Goal: Download file/media

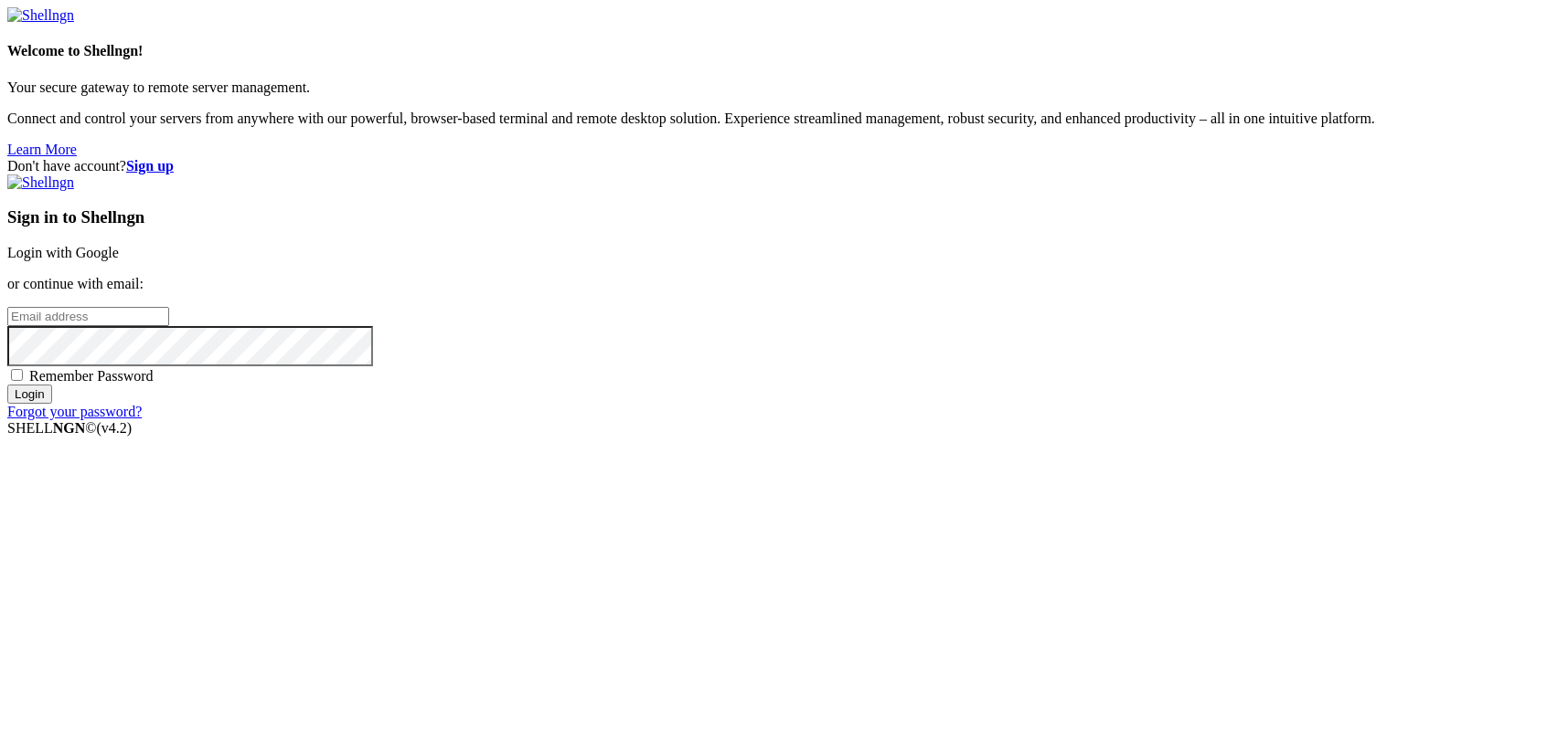
type input "kcs.fa"
click at [119, 260] on link "Login with Google" at bounding box center [63, 252] width 112 height 16
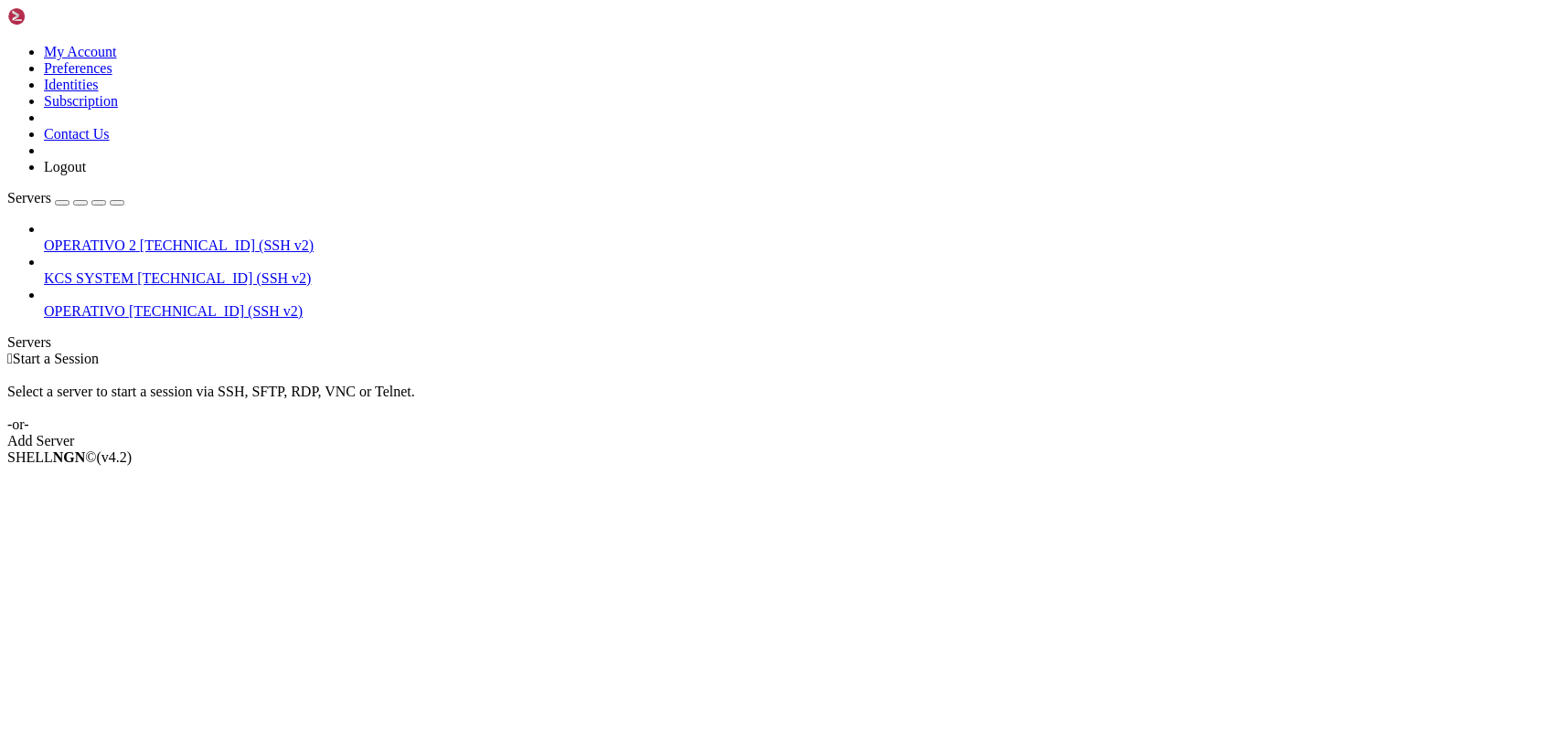
click at [104, 270] on span "KCS SYSTEM" at bounding box center [89, 277] width 90 height 16
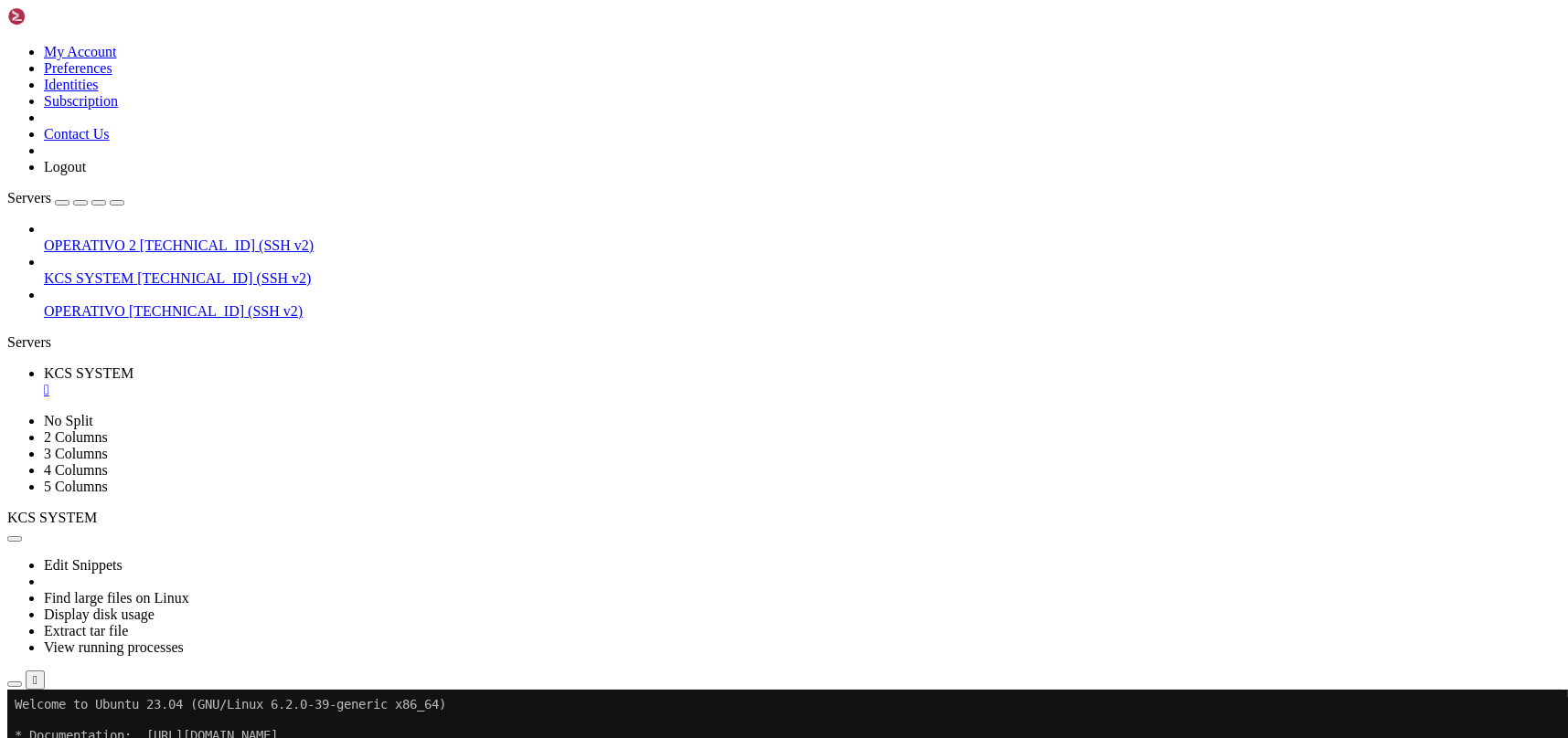
click at [22, 681] on button "button" at bounding box center [15, 684] width 15 height 5
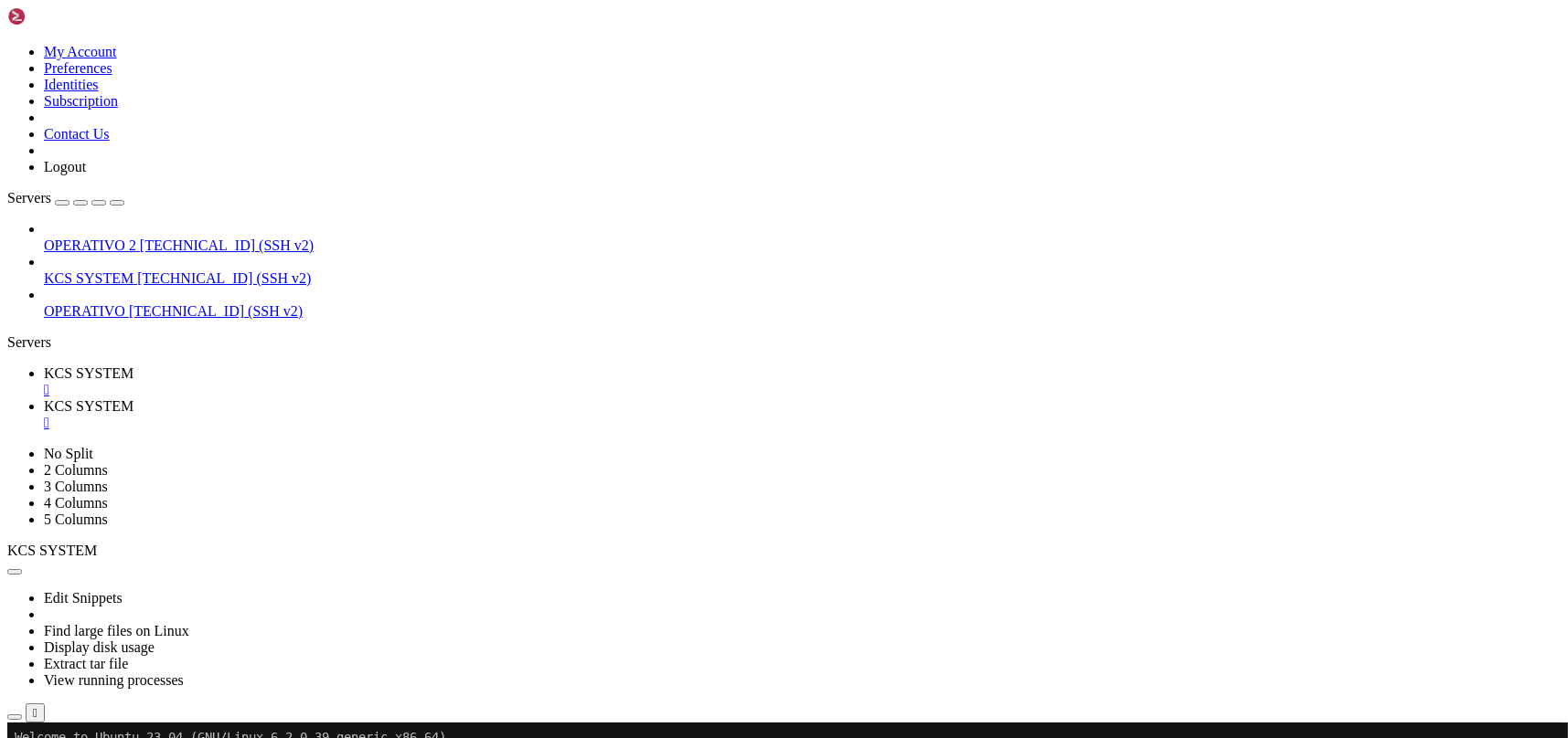
scroll to position [243, 0]
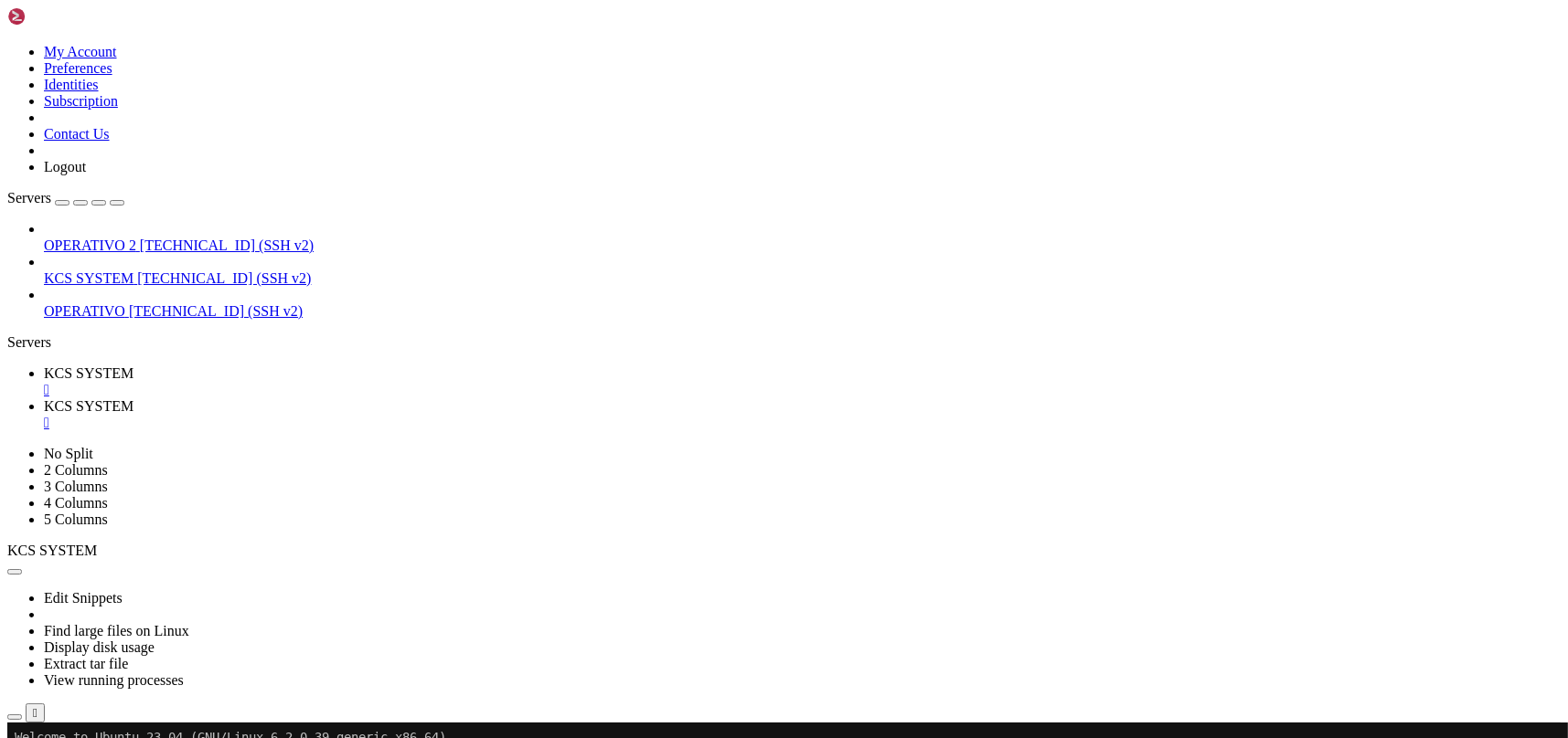
type input "/home/ubuntu/31-app-odoo2/templates"
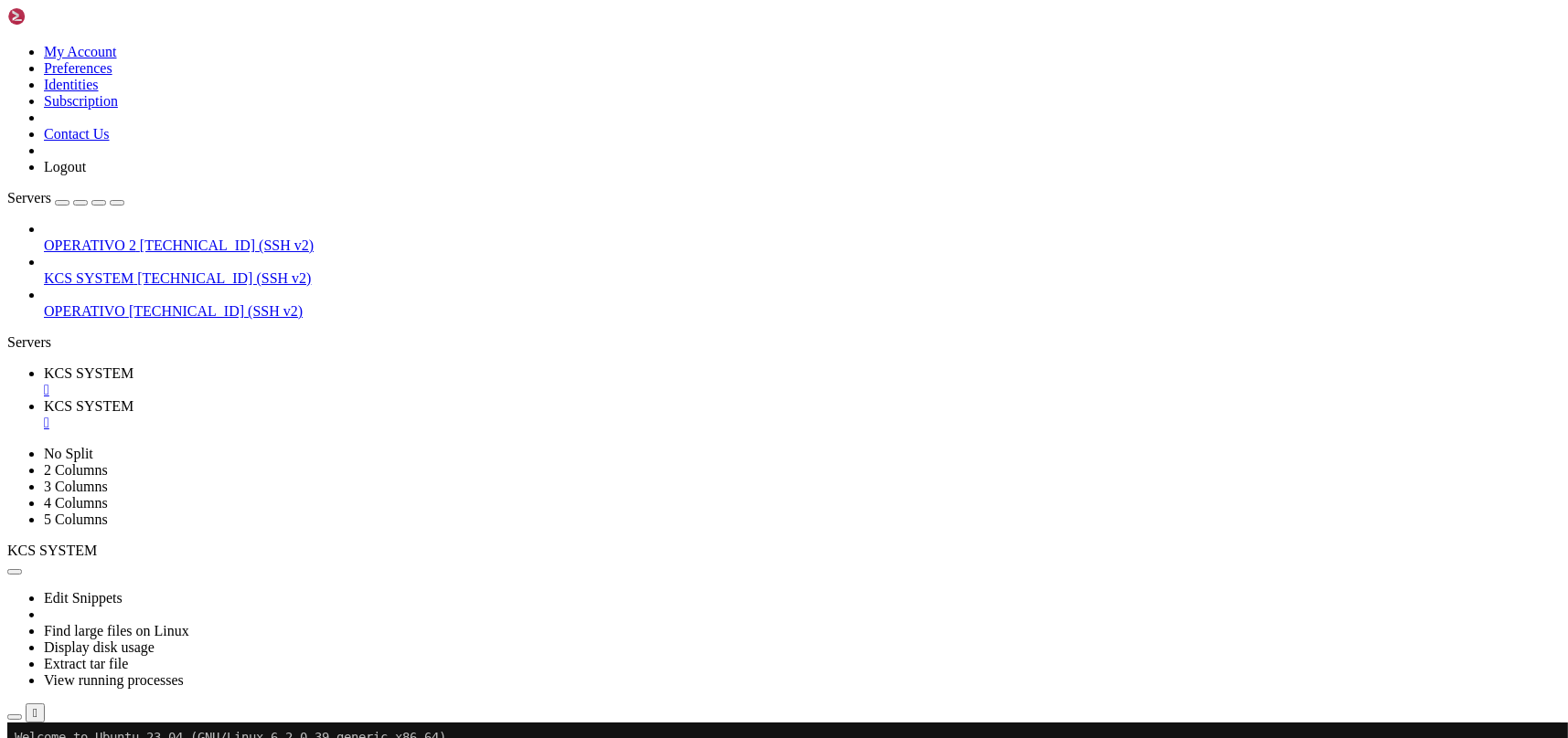
click at [172, 270] on span "[TECHNICAL_ID] (SSH v2)" at bounding box center [224, 277] width 174 height 16
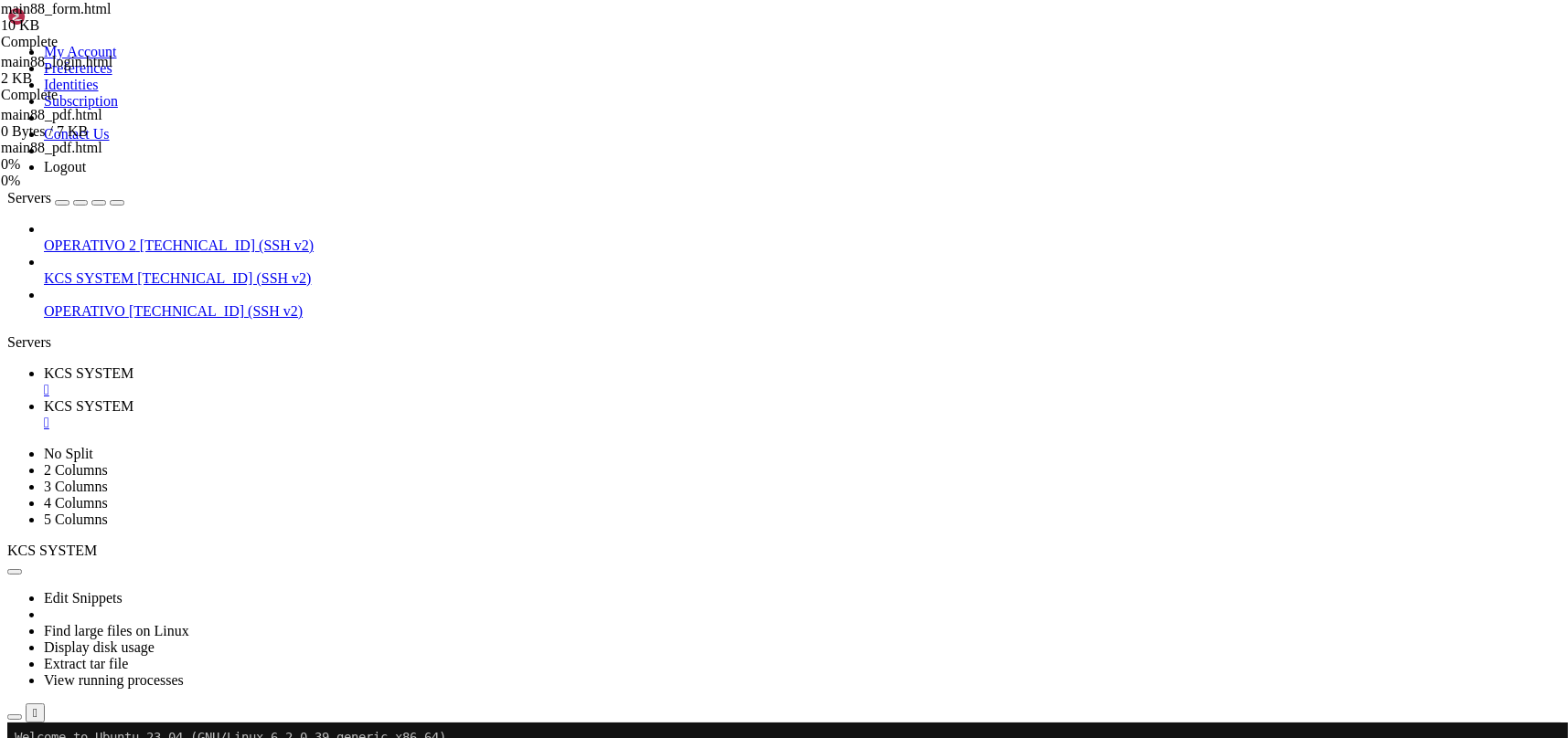
click at [172, 270] on span "[TECHNICAL_ID] (SSH v2)" at bounding box center [224, 277] width 174 height 16
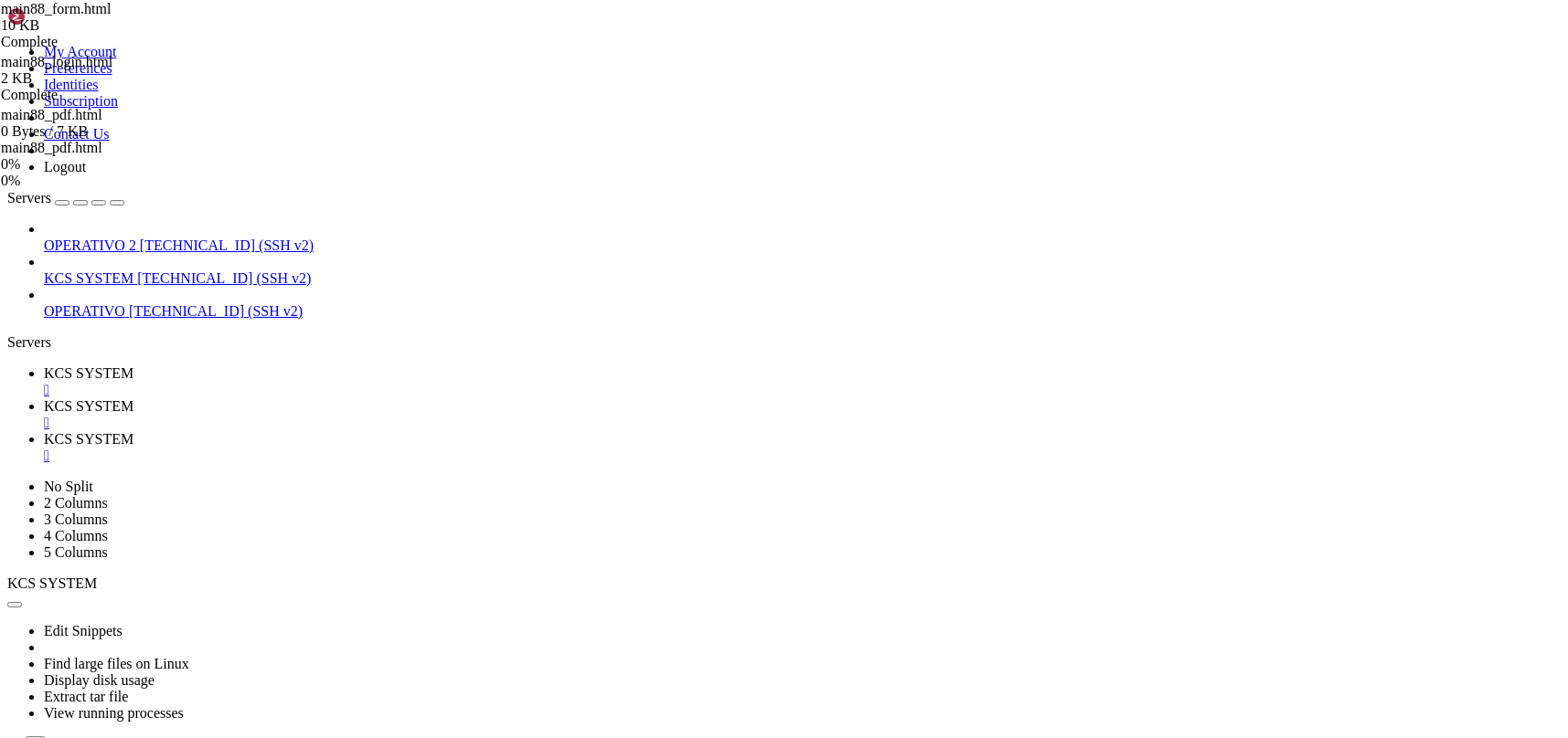
scroll to position [0, 0]
click at [478, 398] on link "KCS SYSTEM " at bounding box center [802, 415] width 1517 height 33
click at [486, 415] on div "" at bounding box center [802, 423] width 1517 height 16
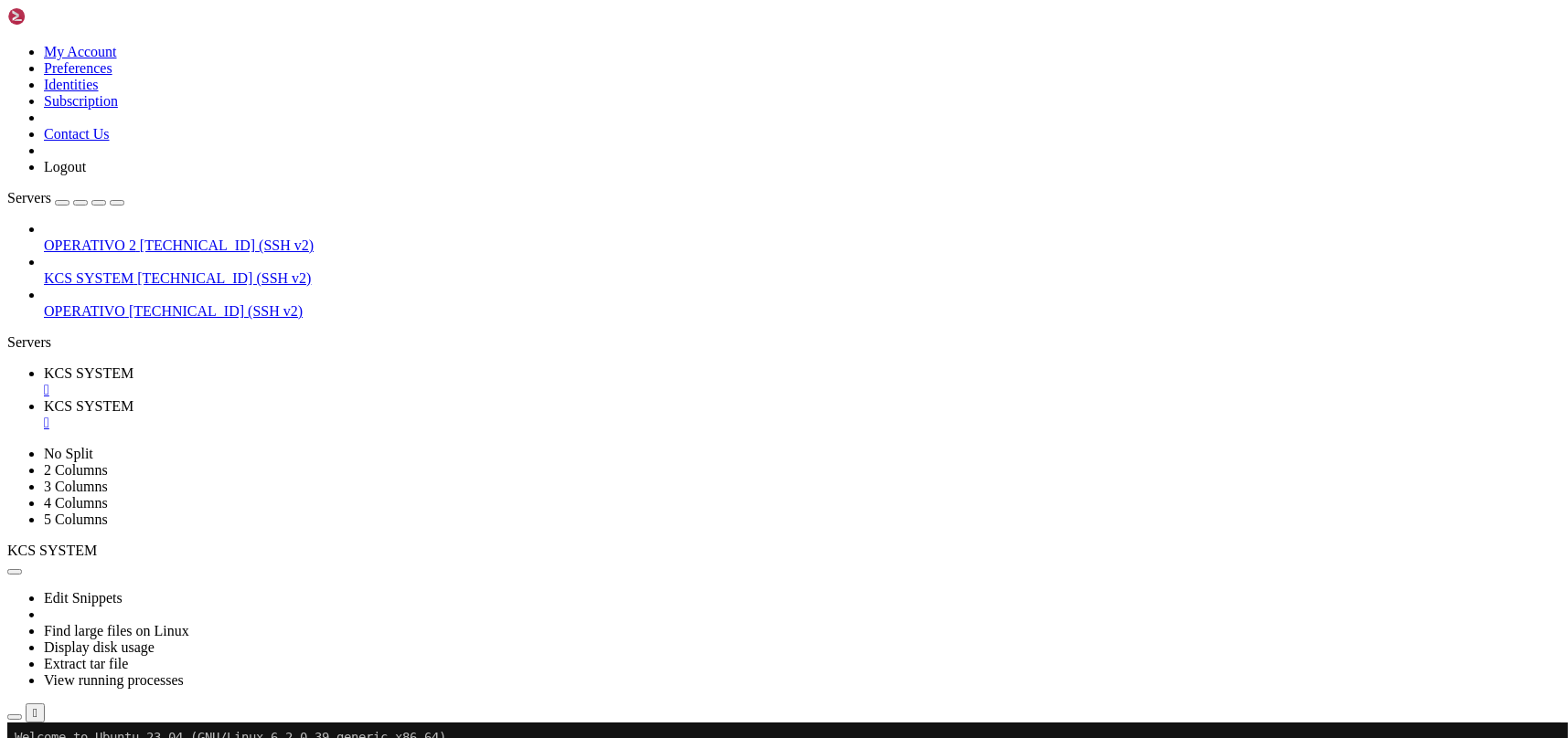
click at [482, 415] on div "" at bounding box center [802, 423] width 1517 height 16
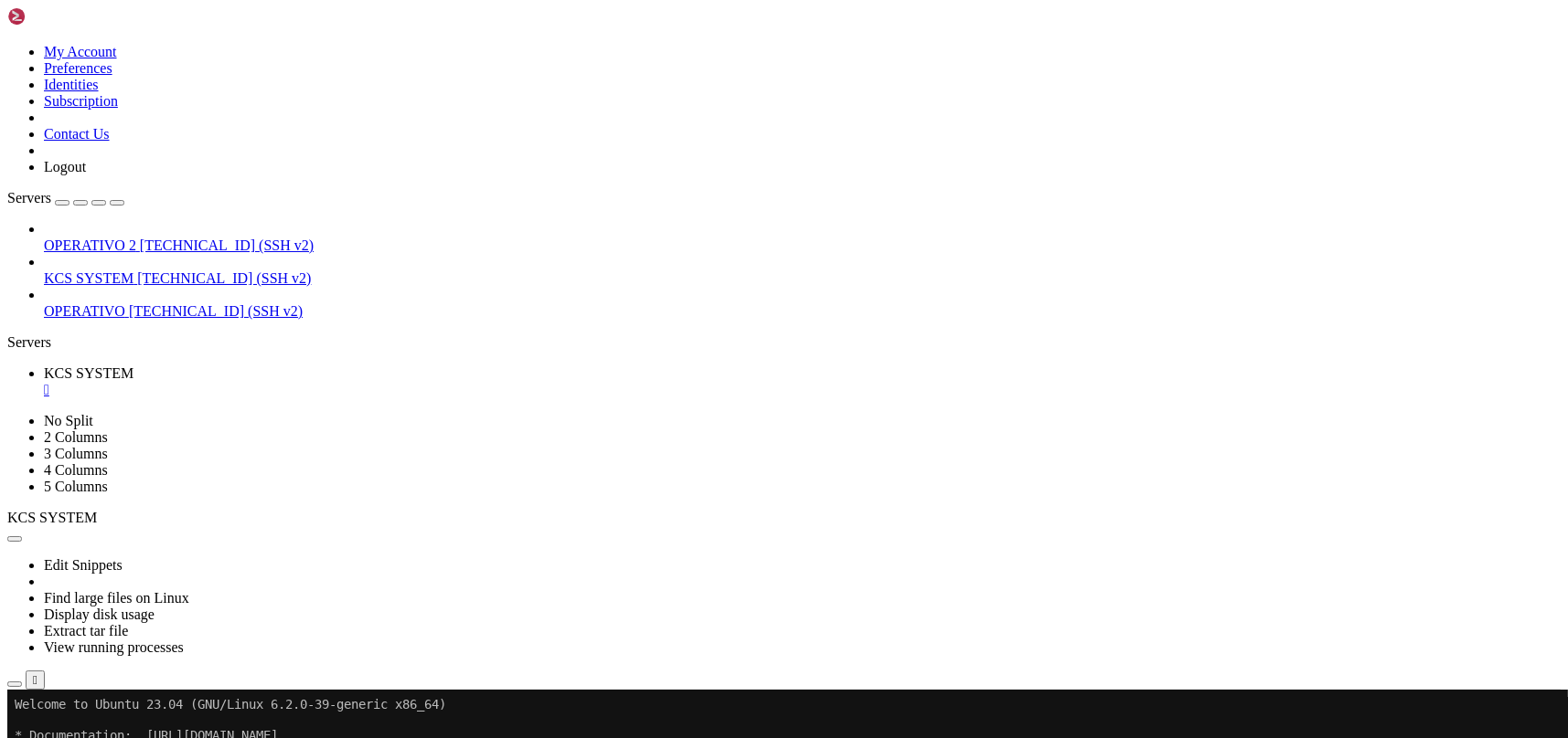
click at [15, 684] on icon "button" at bounding box center [15, 684] width 0 height 0
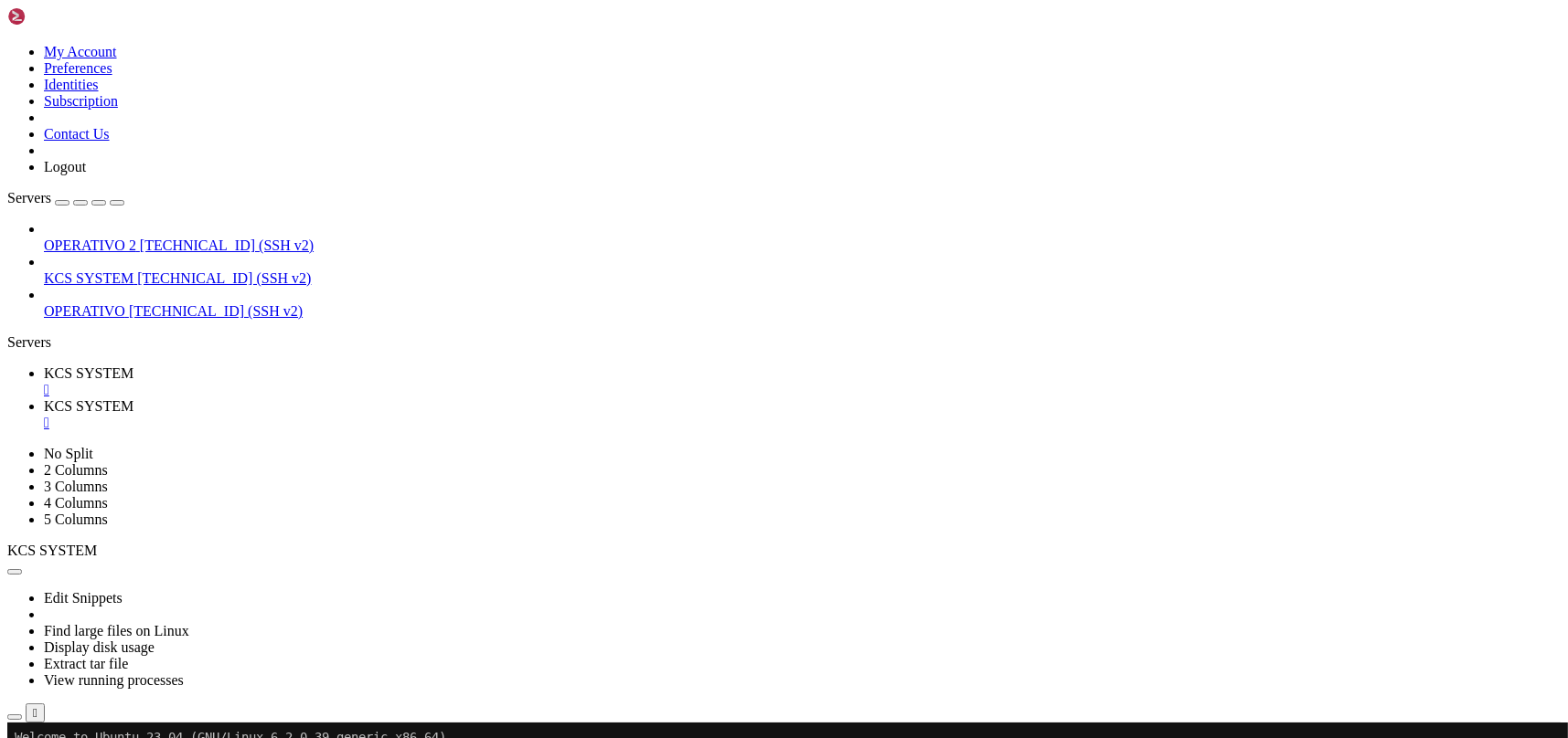
type input "/home/ubuntu/31-app-odoo2/static"
